Goal: Task Accomplishment & Management: Use online tool/utility

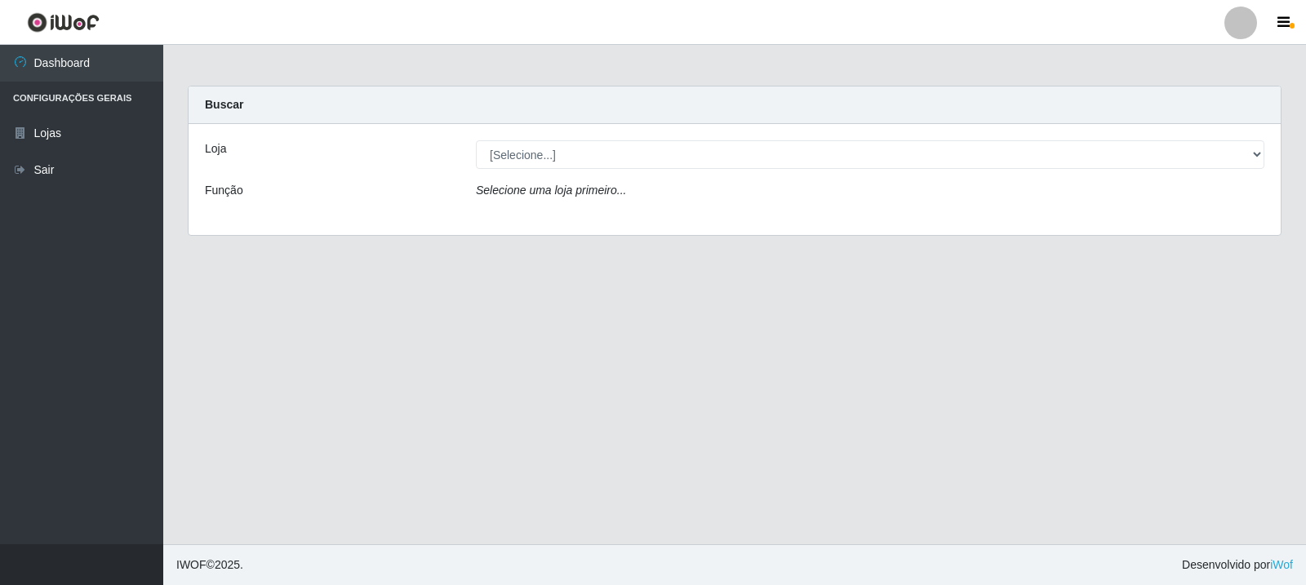
click at [617, 139] on div "Loja [Selecione...] Rede Compras Supermercados - LOJA 3 Função Selecione uma lo…" at bounding box center [734, 179] width 1092 height 111
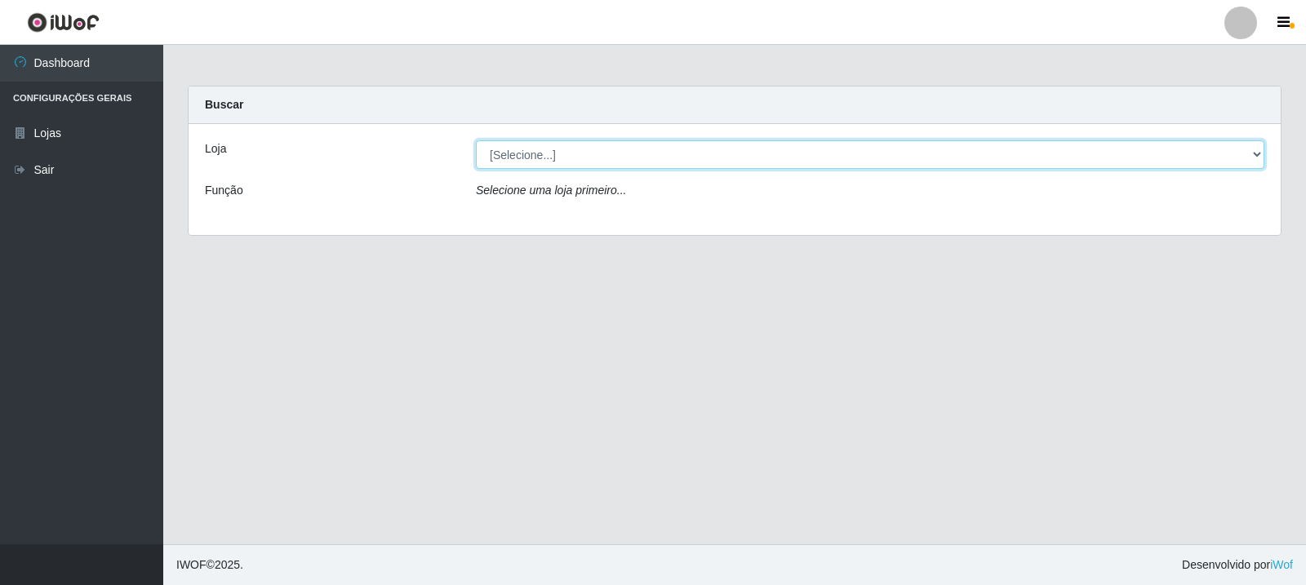
click at [618, 155] on select "[Selecione...] Rede Compras Supermercados - LOJA 3" at bounding box center [870, 154] width 788 height 29
select select "162"
click at [476, 140] on select "[Selecione...] Rede Compras Supermercados - LOJA 3" at bounding box center [870, 154] width 788 height 29
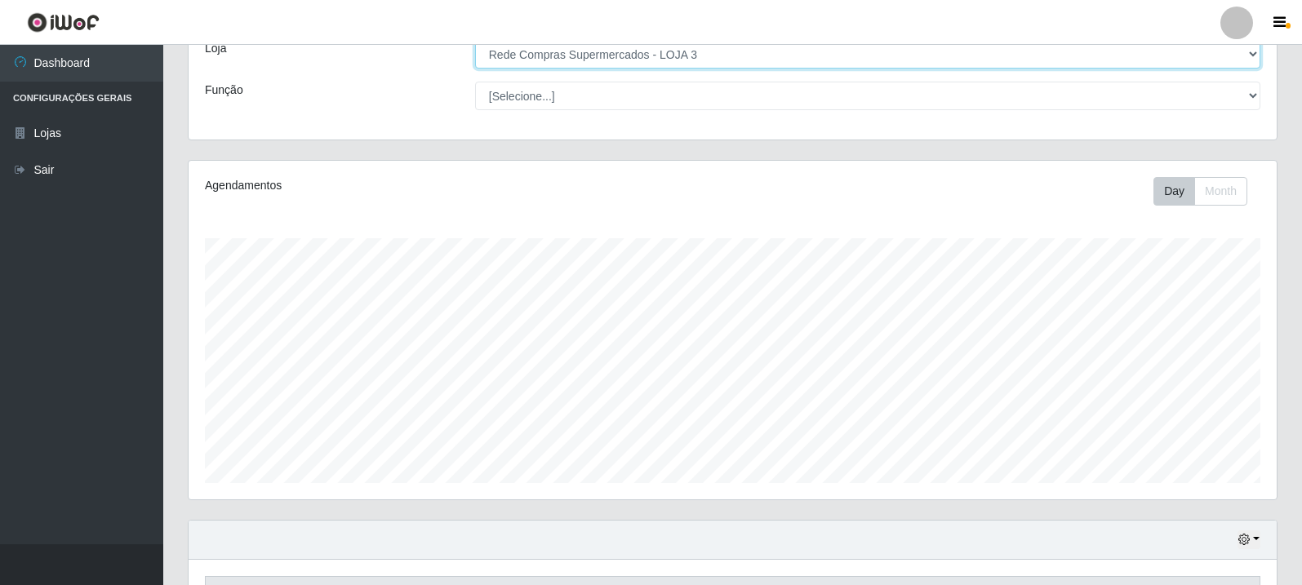
scroll to position [353, 0]
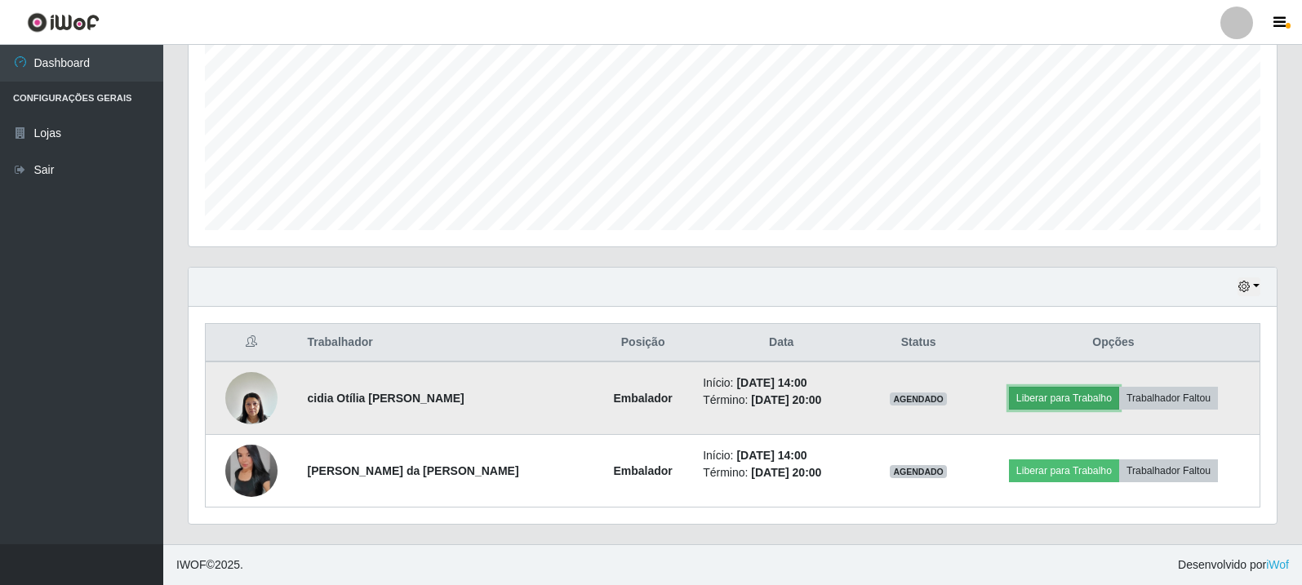
click at [1057, 405] on button "Liberar para Trabalho" at bounding box center [1064, 398] width 110 height 23
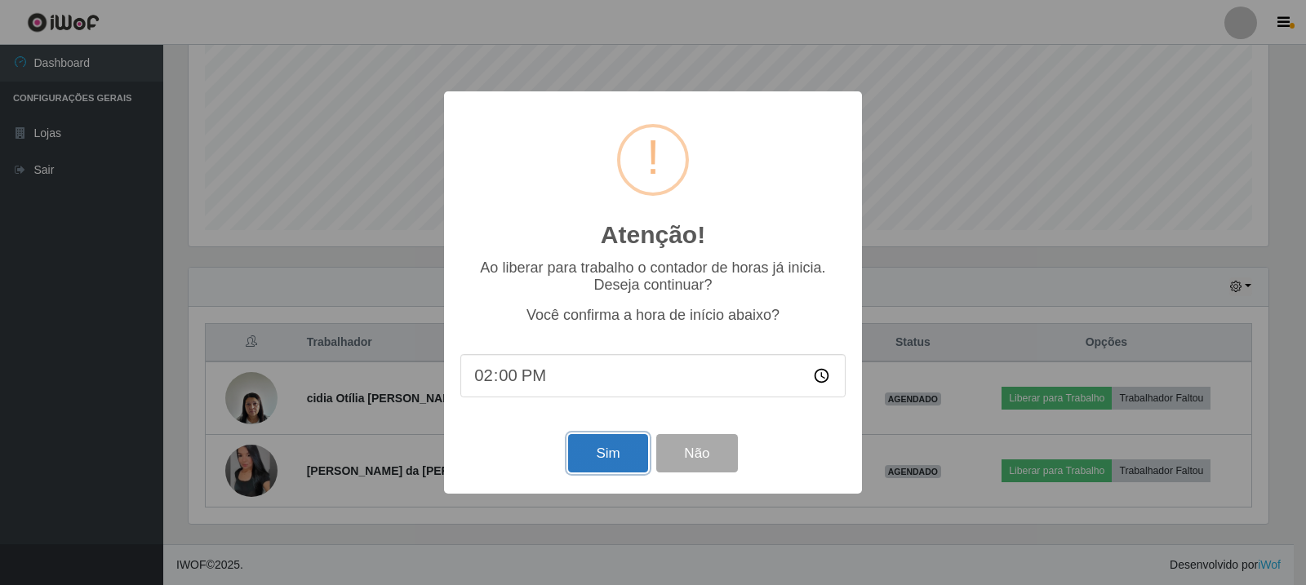
click at [603, 469] on button "Sim" at bounding box center [607, 453] width 79 height 38
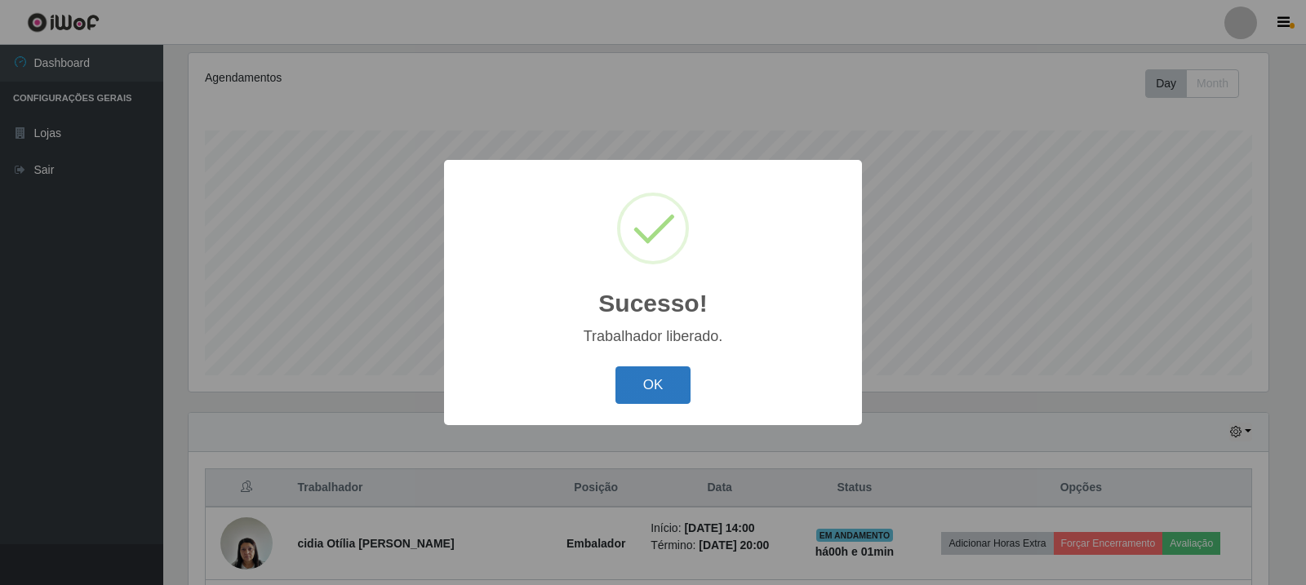
click at [634, 391] on button "OK" at bounding box center [653, 385] width 76 height 38
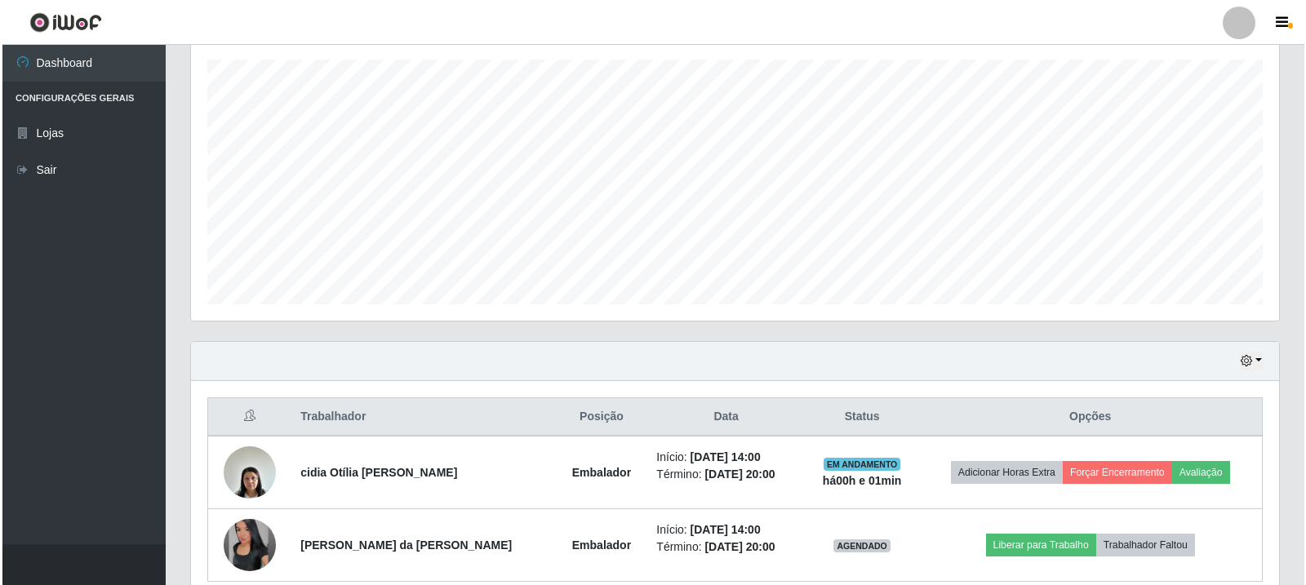
scroll to position [353, 0]
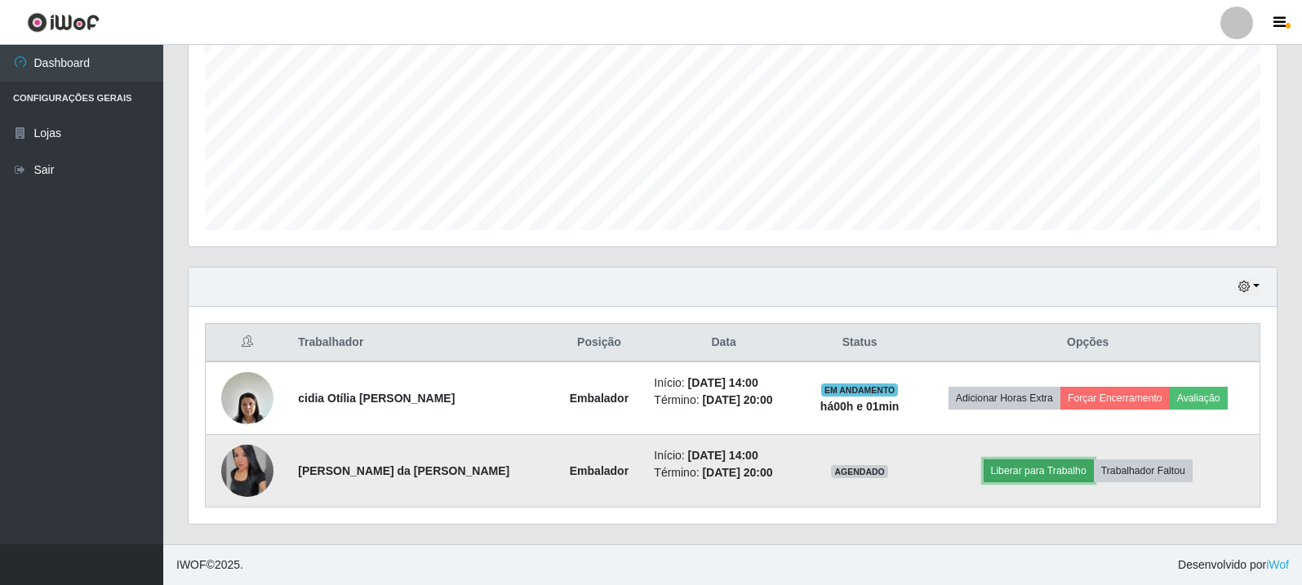
click at [1011, 480] on button "Liberar para Trabalho" at bounding box center [1038, 470] width 110 height 23
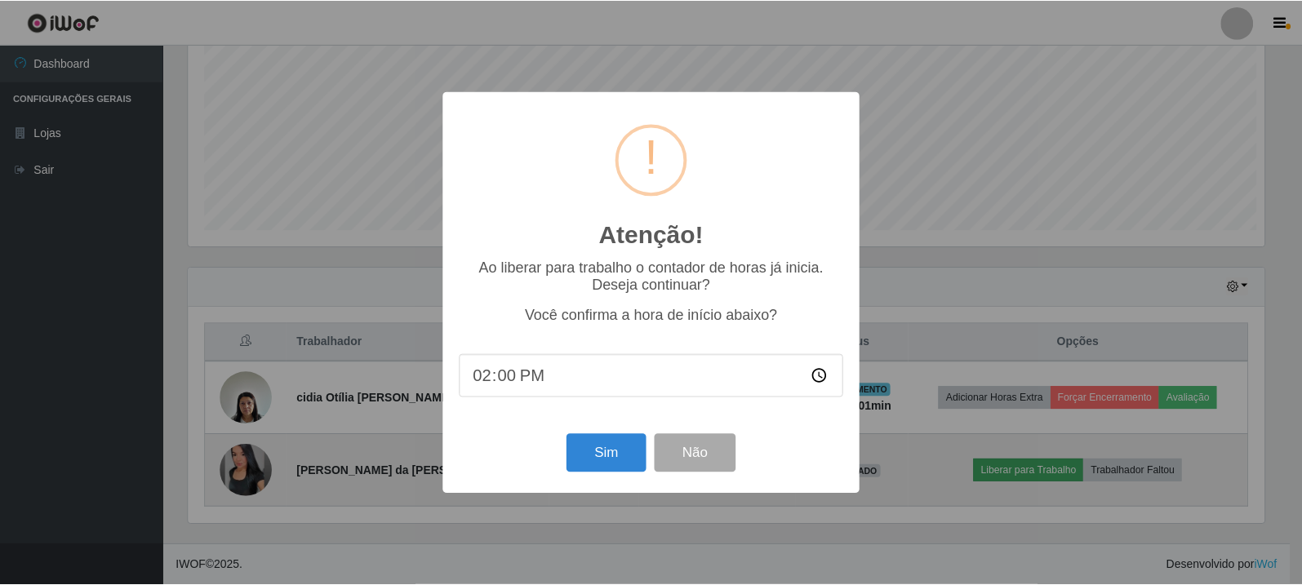
scroll to position [339, 1080]
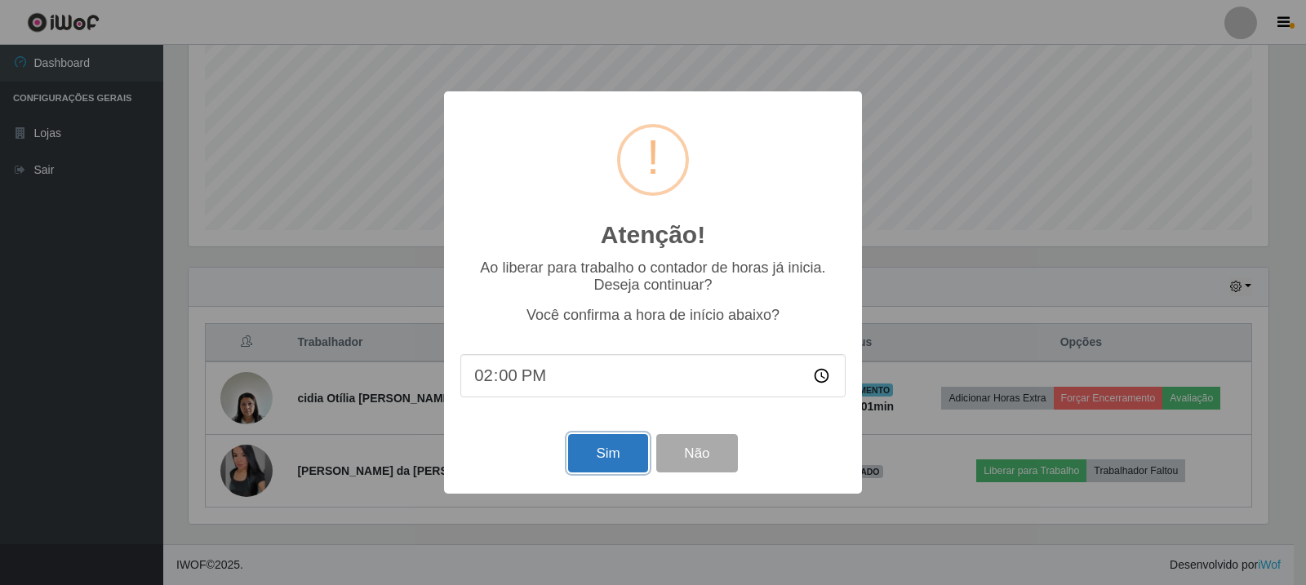
click at [638, 459] on button "Sim" at bounding box center [607, 453] width 79 height 38
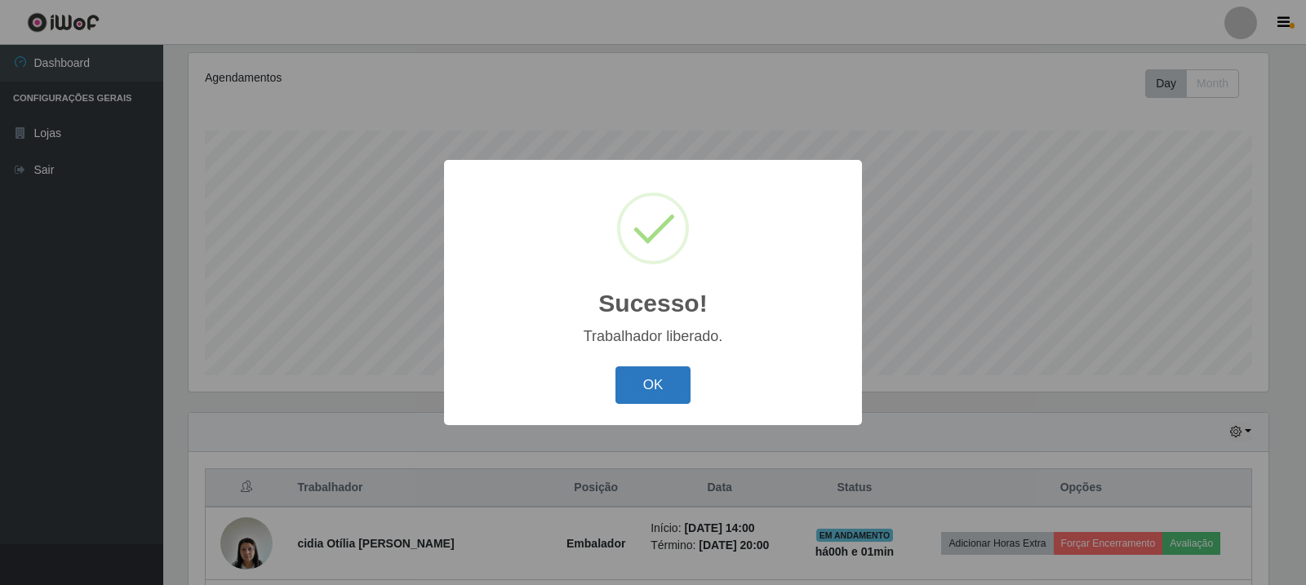
click at [665, 402] on button "OK" at bounding box center [653, 385] width 76 height 38
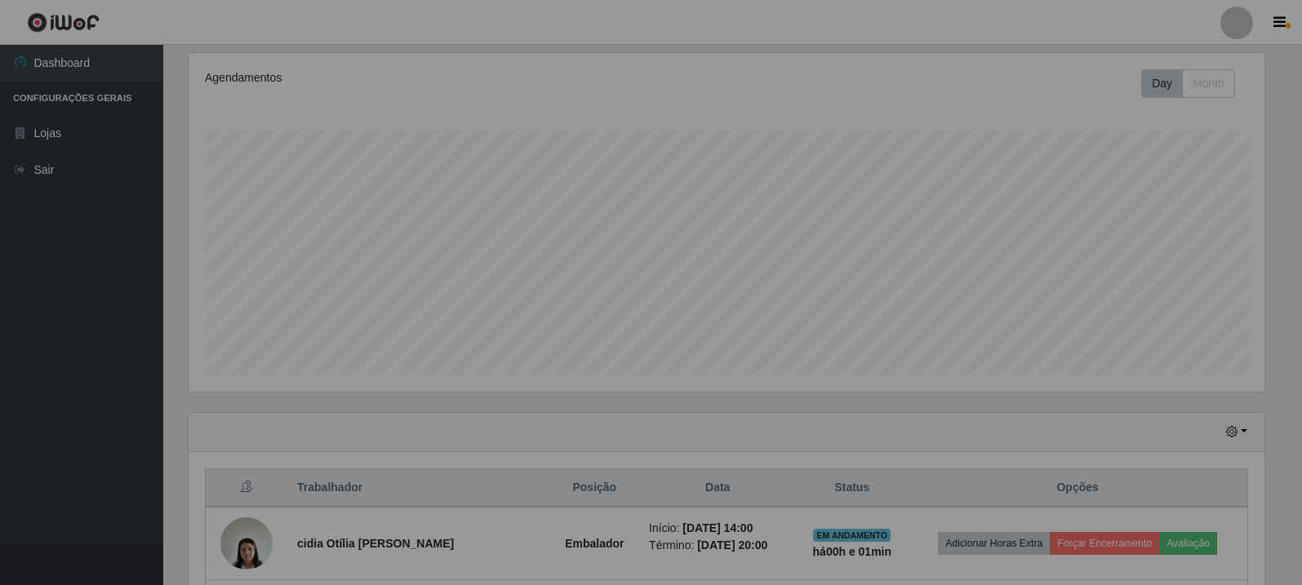
scroll to position [339, 1088]
